Goal: Transaction & Acquisition: Purchase product/service

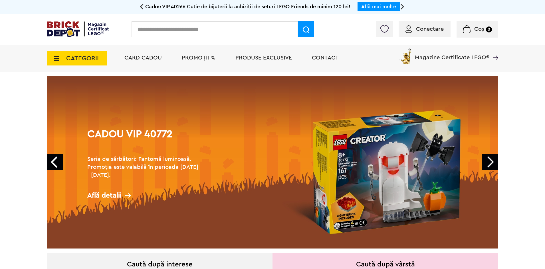
click at [89, 58] on span "CATEGORII" at bounding box center [82, 58] width 33 height 6
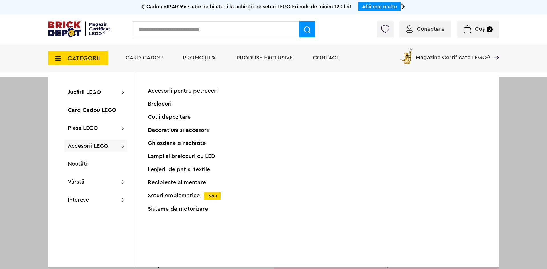
click at [163, 193] on div "Seturi emblematice Nou" at bounding box center [204, 196] width 113 height 6
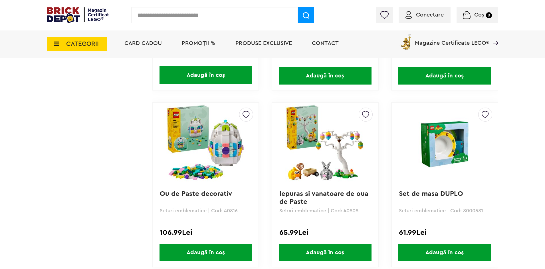
scroll to position [1597, 0]
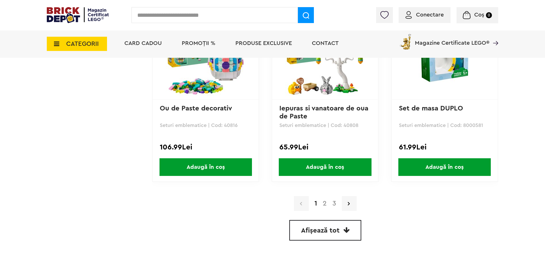
click at [347, 232] on icon at bounding box center [346, 230] width 6 height 7
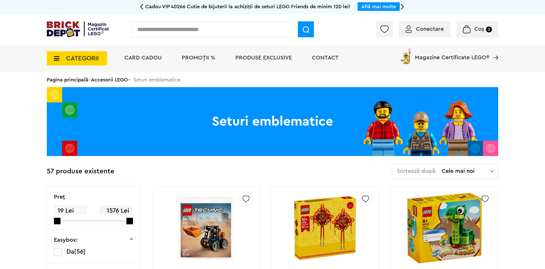
click at [205, 58] on span "PROMOȚII %" at bounding box center [199, 58] width 34 height 6
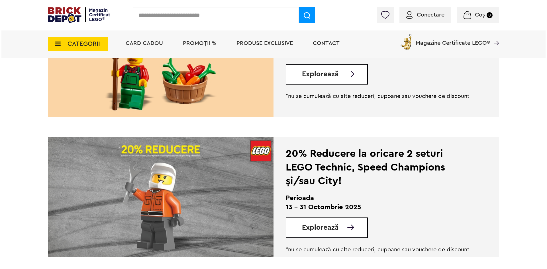
scroll to position [314, 0]
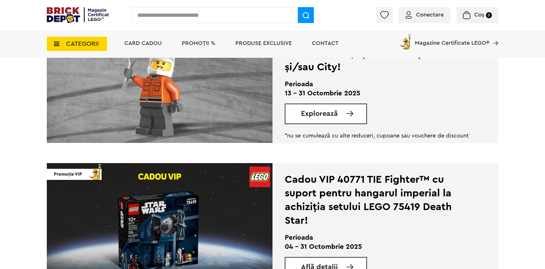
click at [207, 17] on input "text" at bounding box center [214, 15] width 166 height 16
type input "*****"
